Goal: Register for event/course

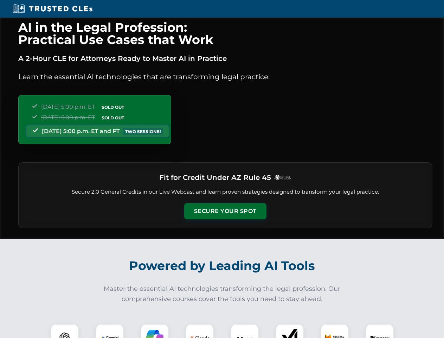
click at [225, 211] on button "Secure Your Spot" at bounding box center [225, 211] width 82 height 16
click at [65, 331] on img at bounding box center [65, 337] width 20 height 20
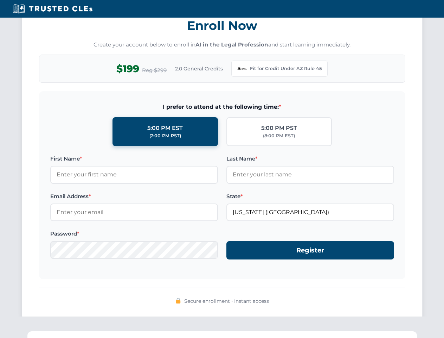
scroll to position [685, 0]
